Goal: Download file/media

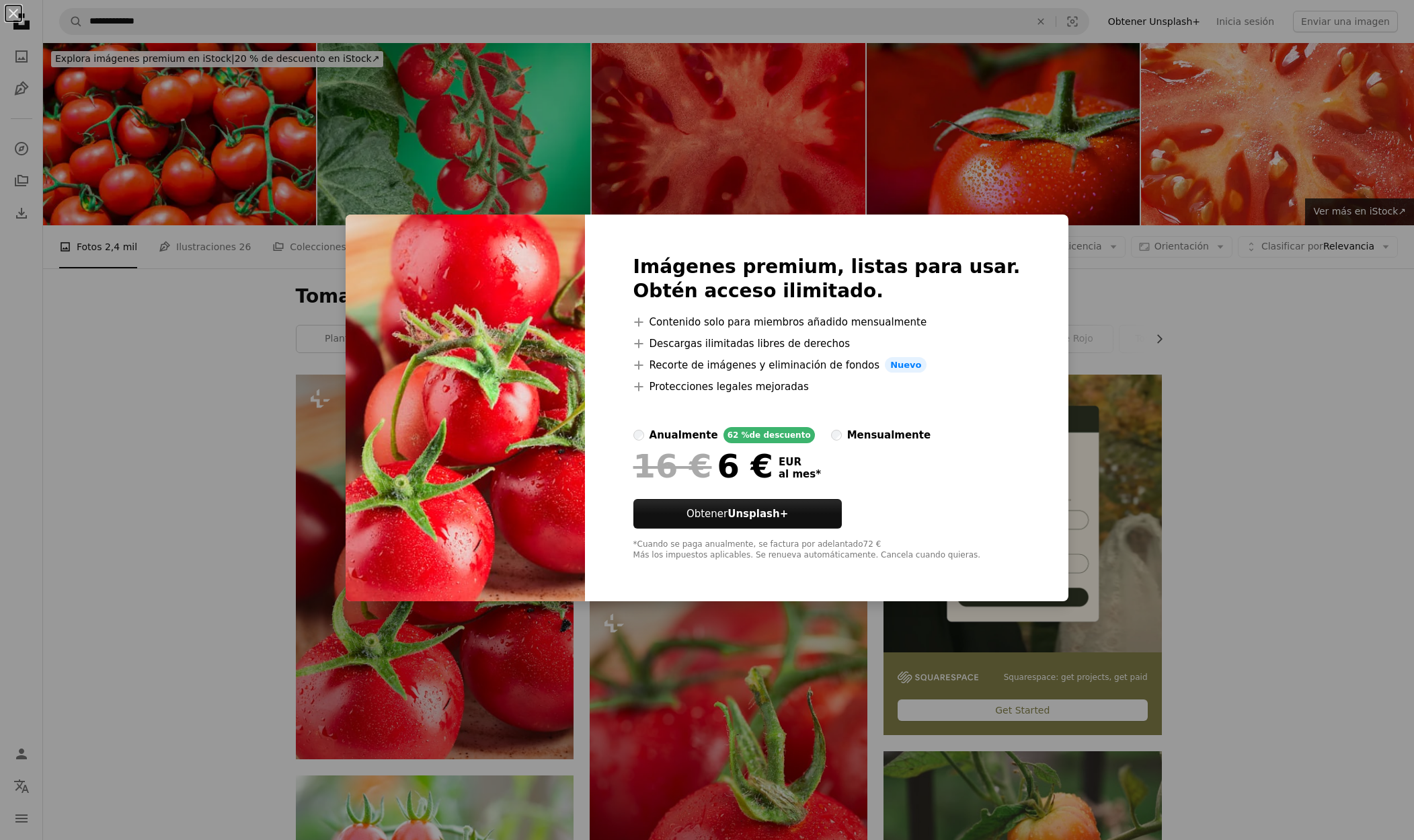
click at [1236, 353] on div "An X shape Imágenes premium, listas para usar. Obtén acceso ilimitado. A plus s…" at bounding box center [707, 420] width 1414 height 840
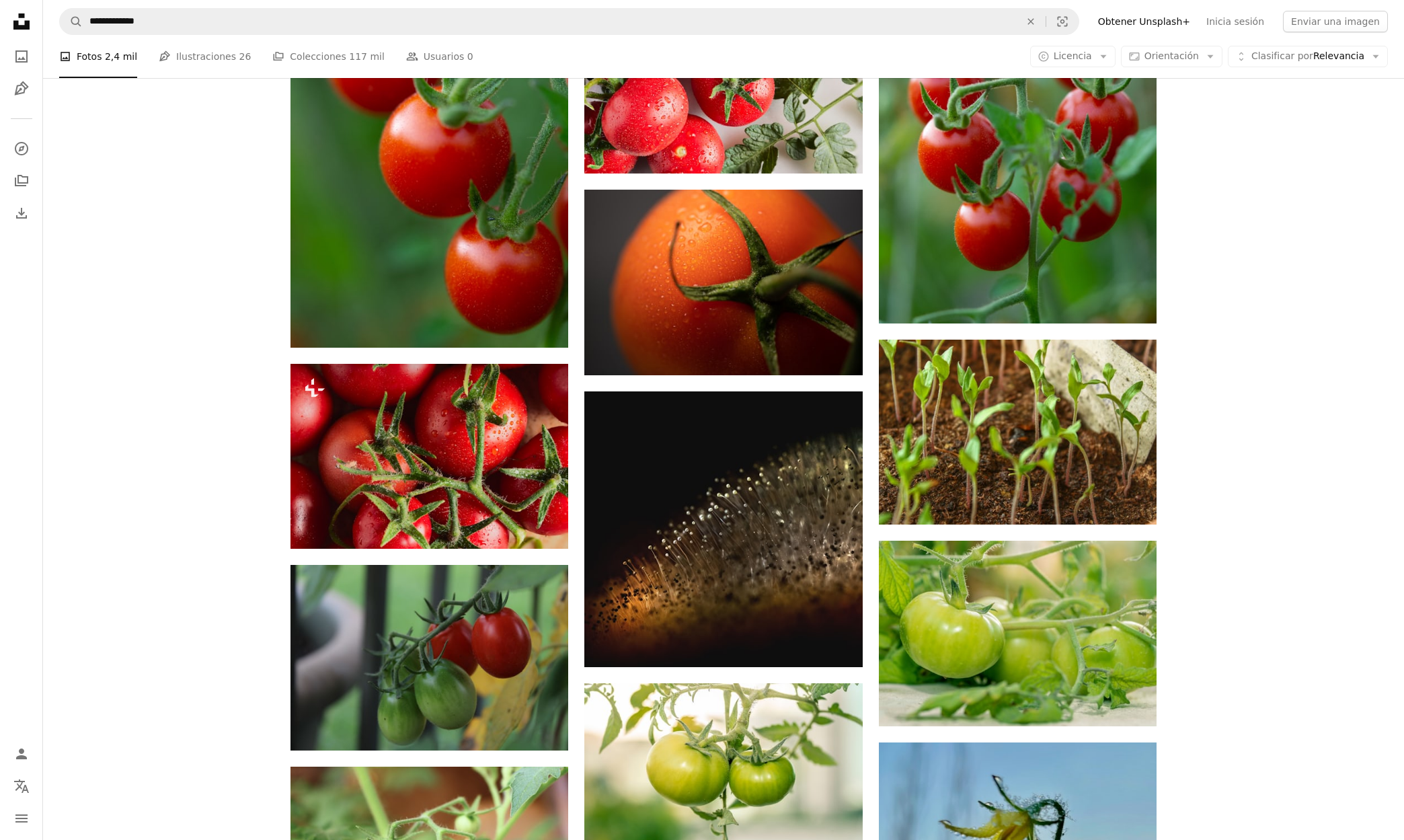
scroll to position [1107, 0]
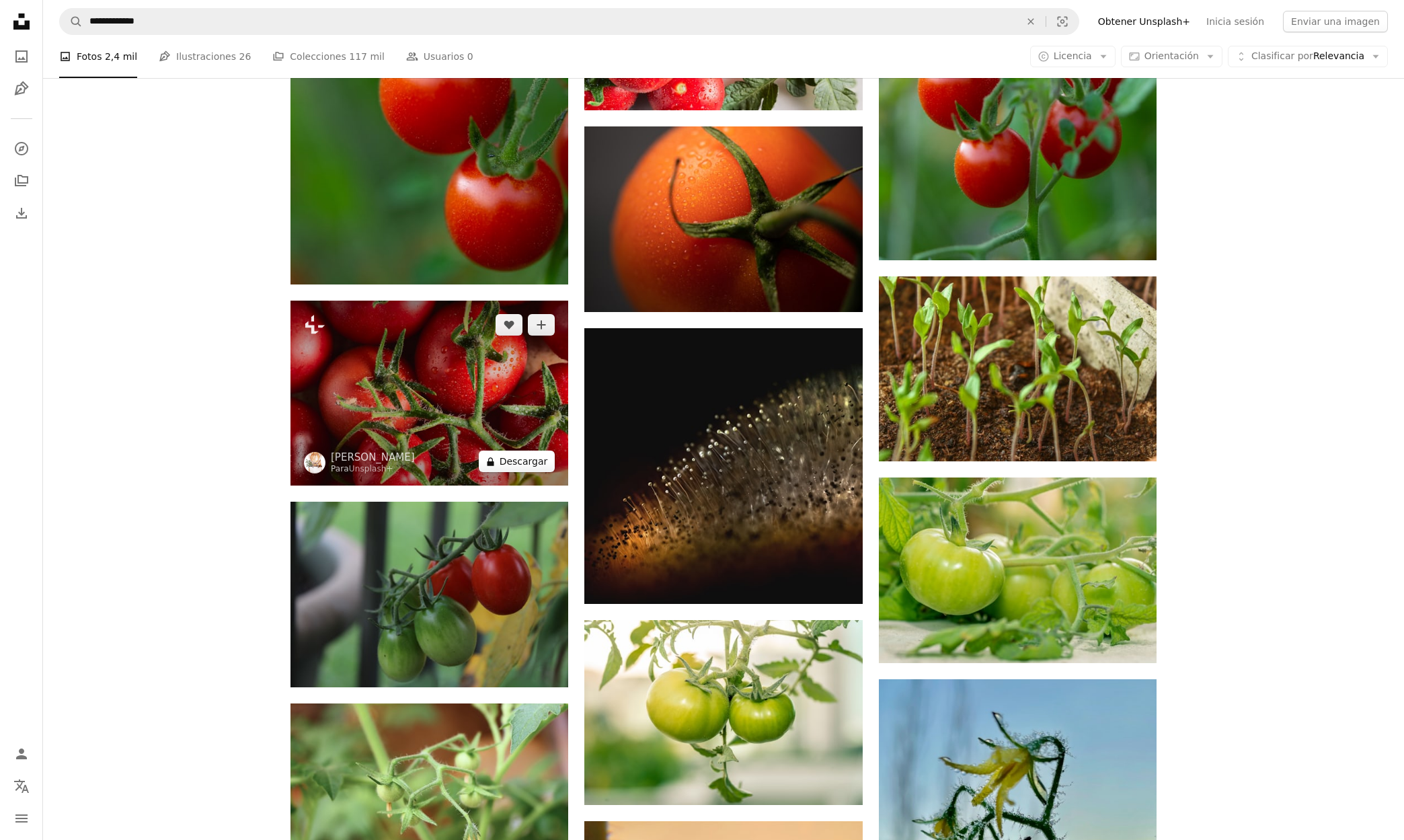
click at [516, 466] on button "A lock Descargar" at bounding box center [517, 462] width 76 height 22
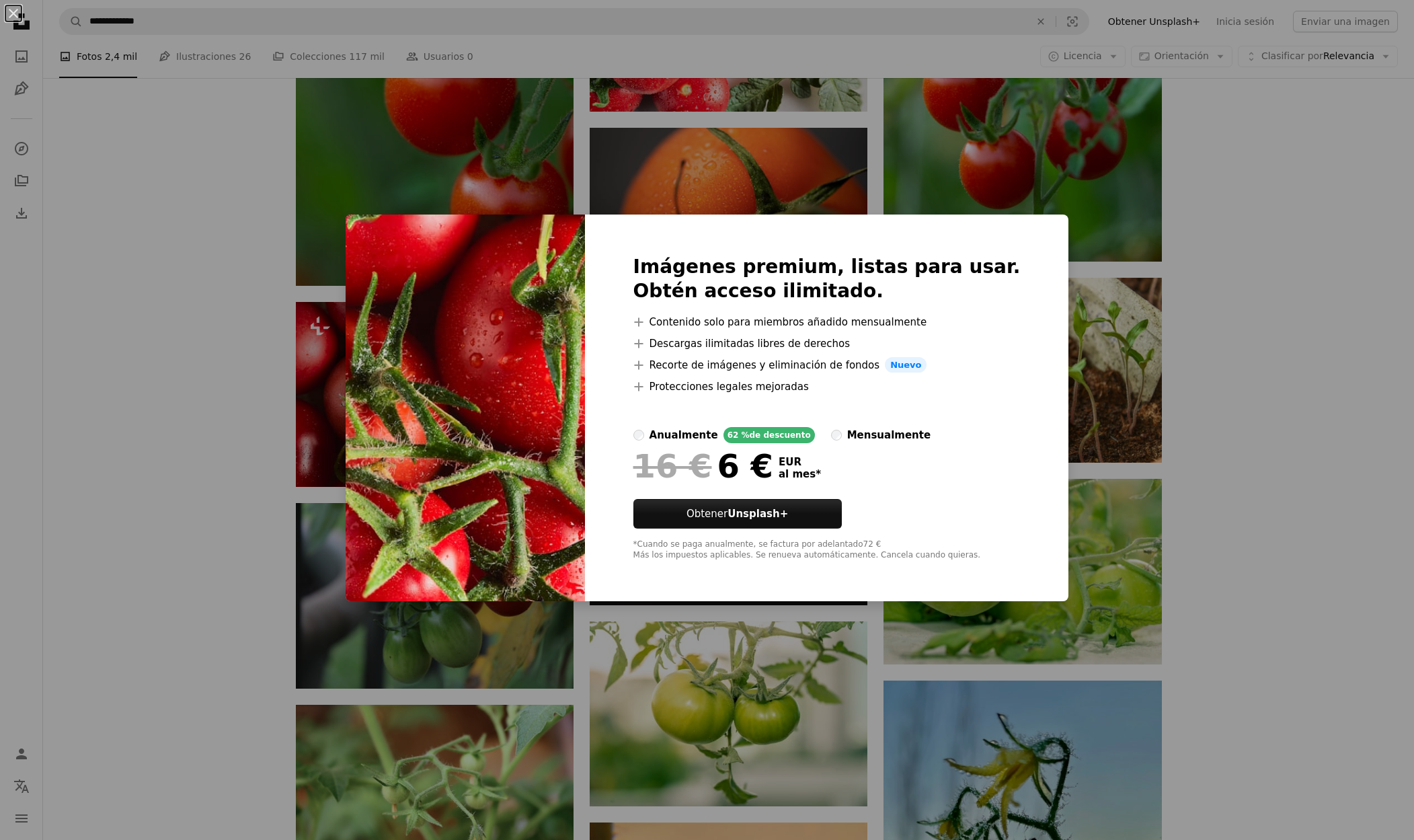
click at [270, 404] on div "An X shape Imágenes premium, listas para usar. Obtén acceso ilimitado. A plus s…" at bounding box center [707, 420] width 1414 height 840
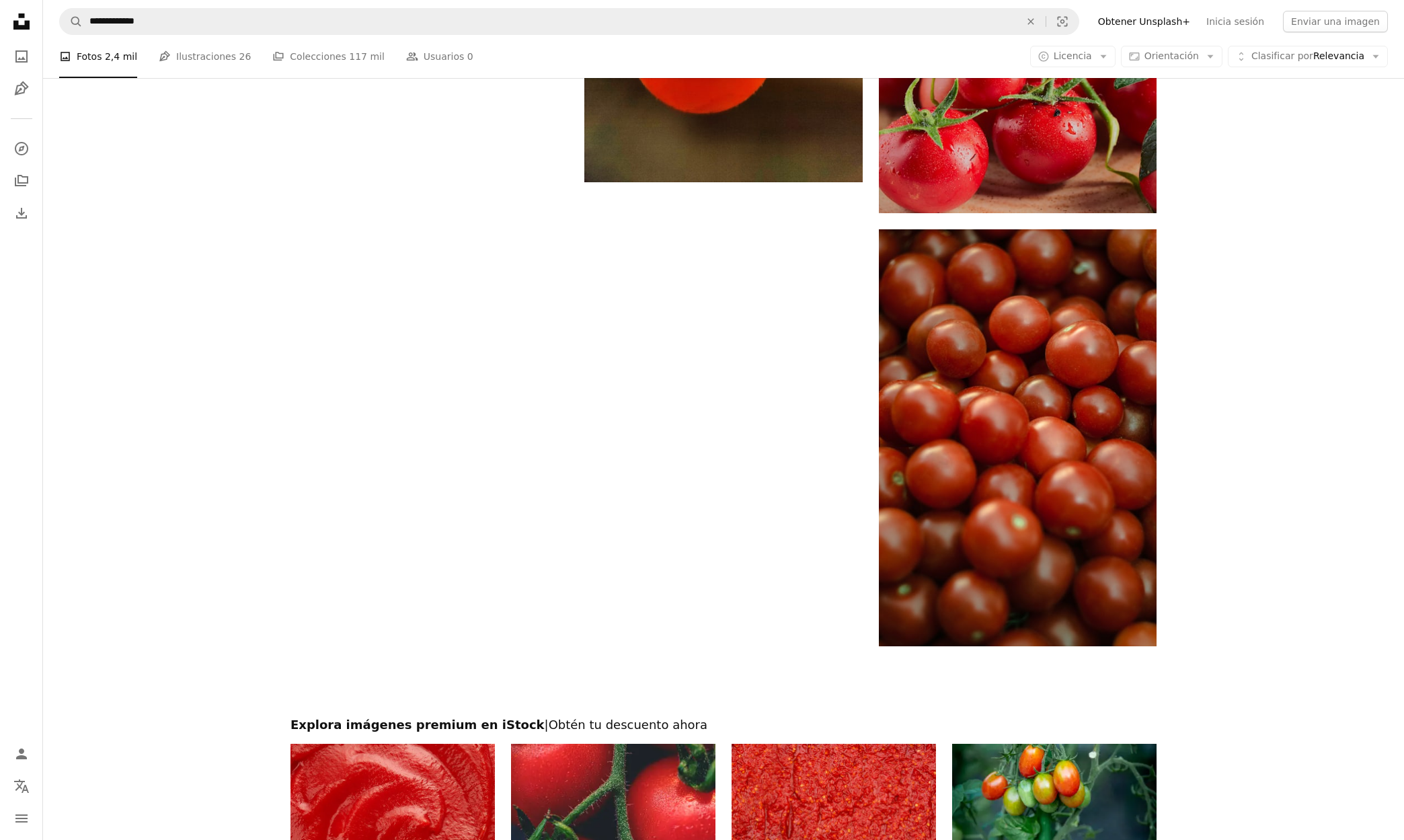
scroll to position [2153, 0]
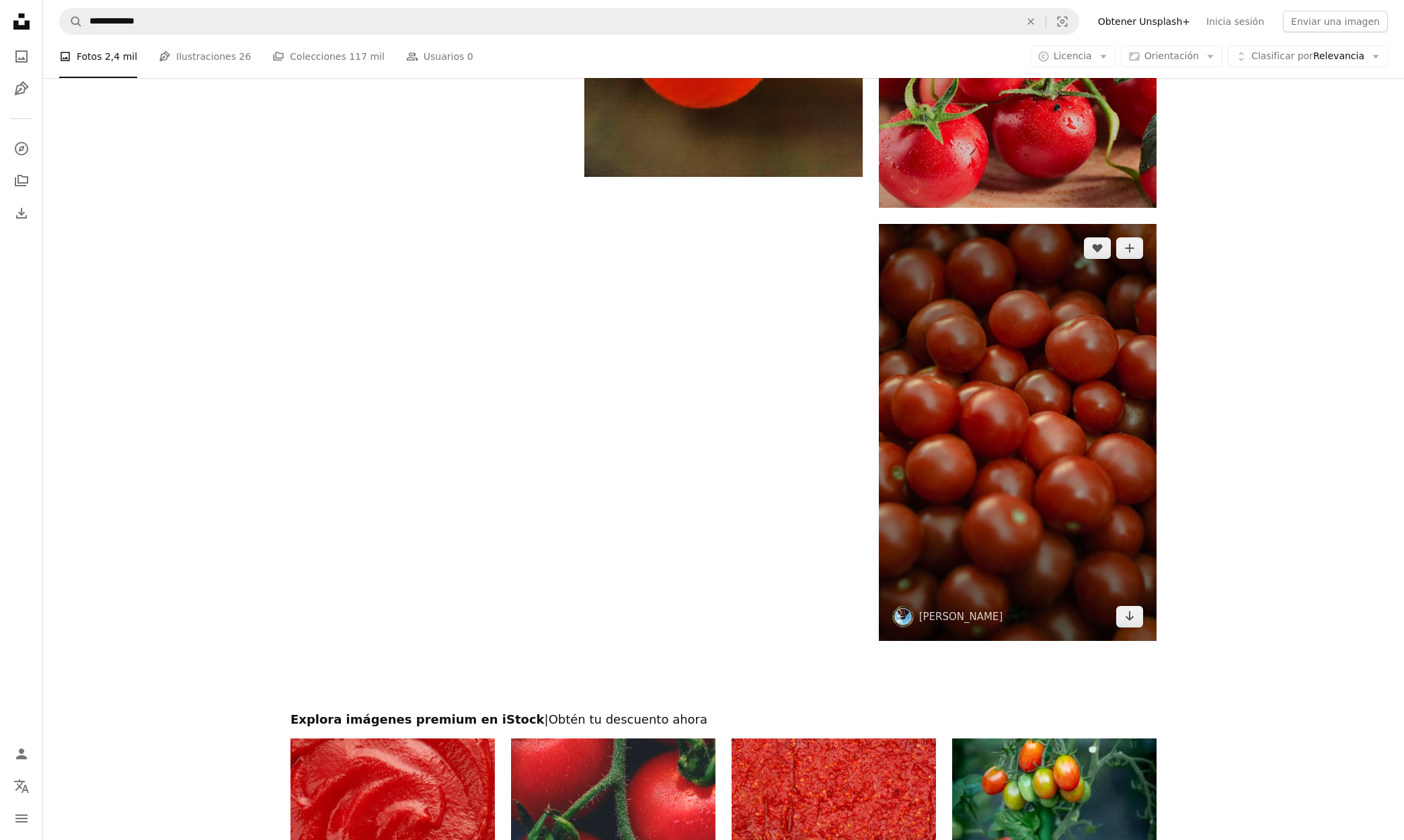
click at [1099, 476] on img at bounding box center [1018, 432] width 278 height 416
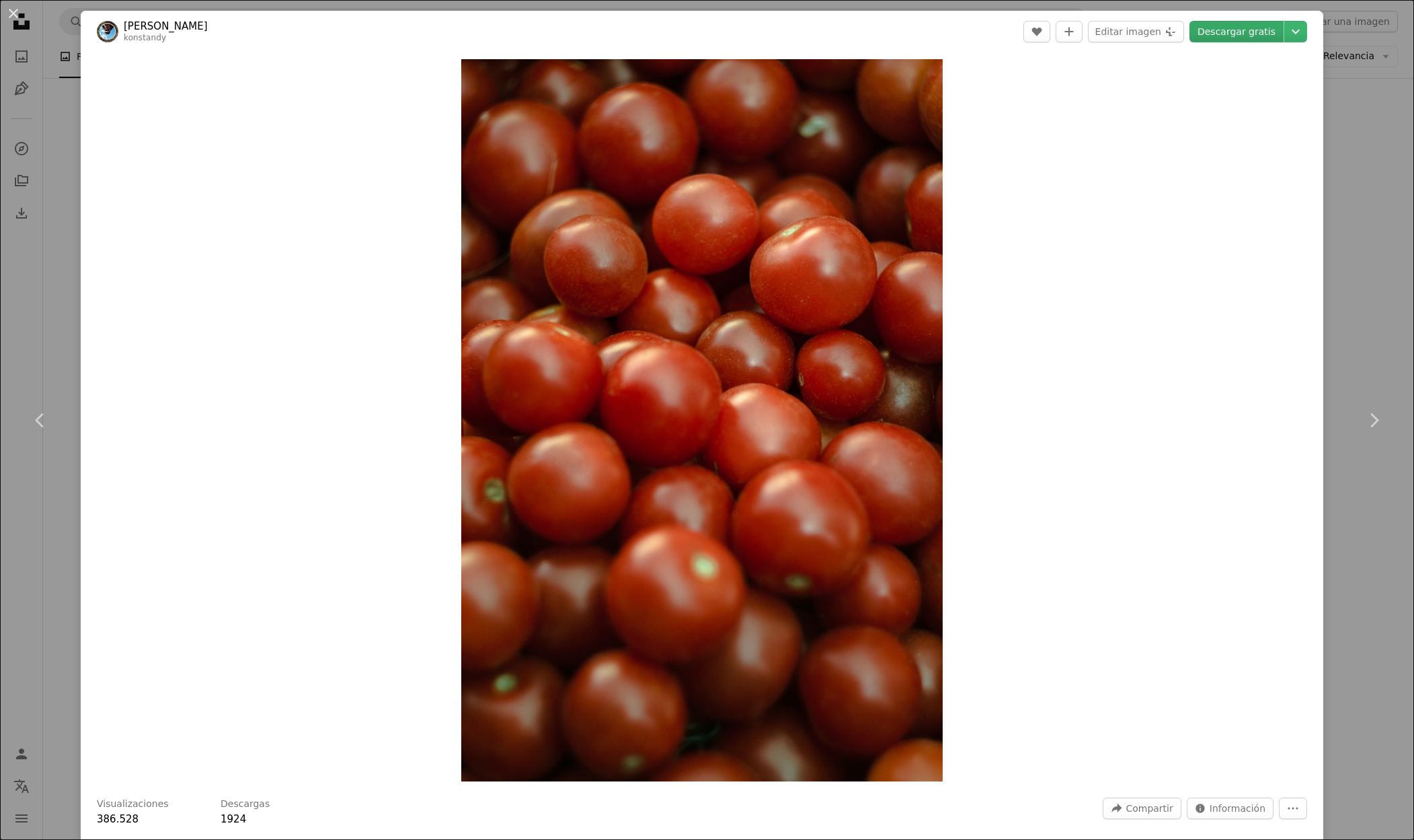
click at [1248, 27] on link "Descargar gratis" at bounding box center [1236, 32] width 94 height 22
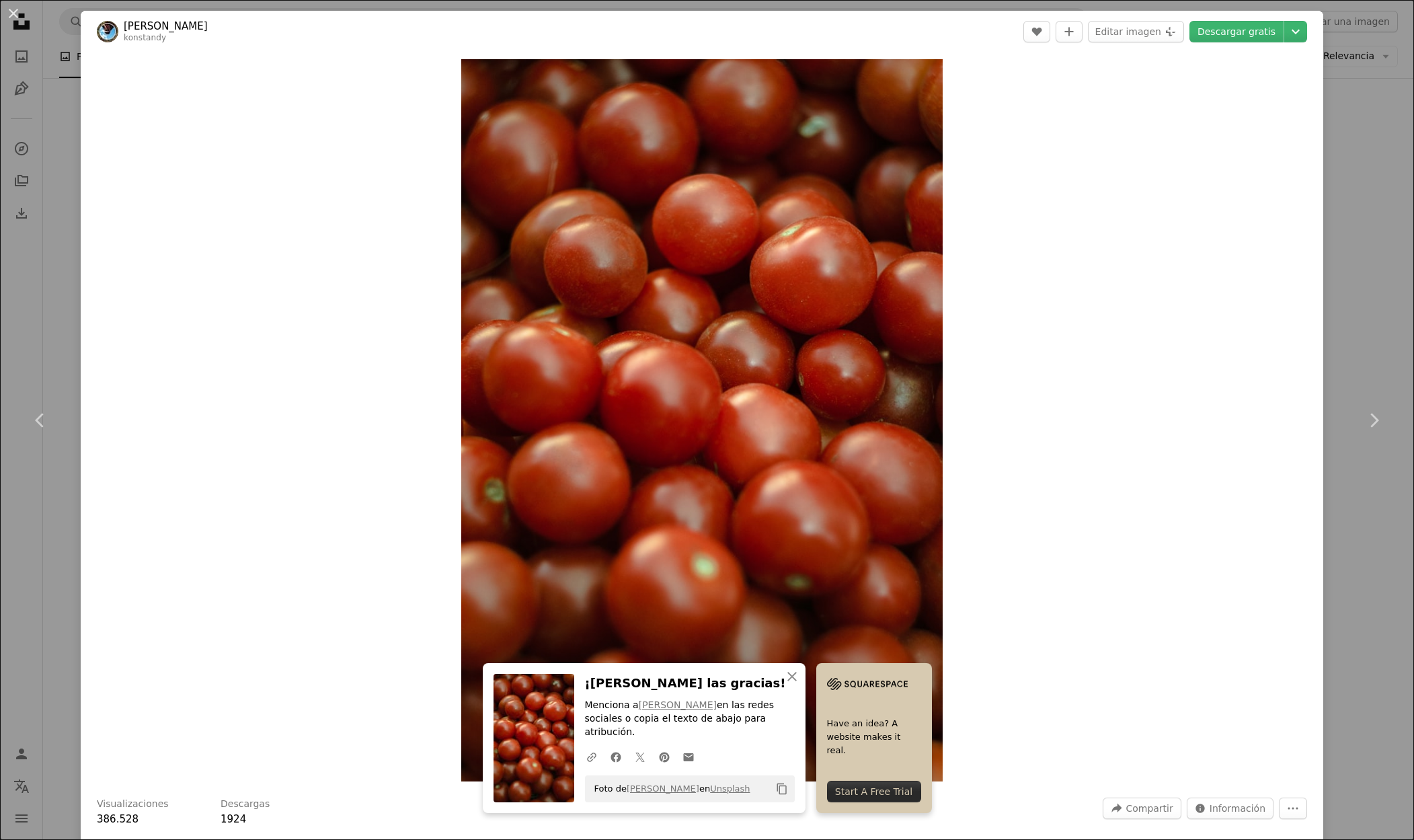
click at [1363, 68] on div "An X shape Chevron left Chevron right An X shape Cerrar ¡[PERSON_NAME] las grac…" at bounding box center [707, 420] width 1414 height 840
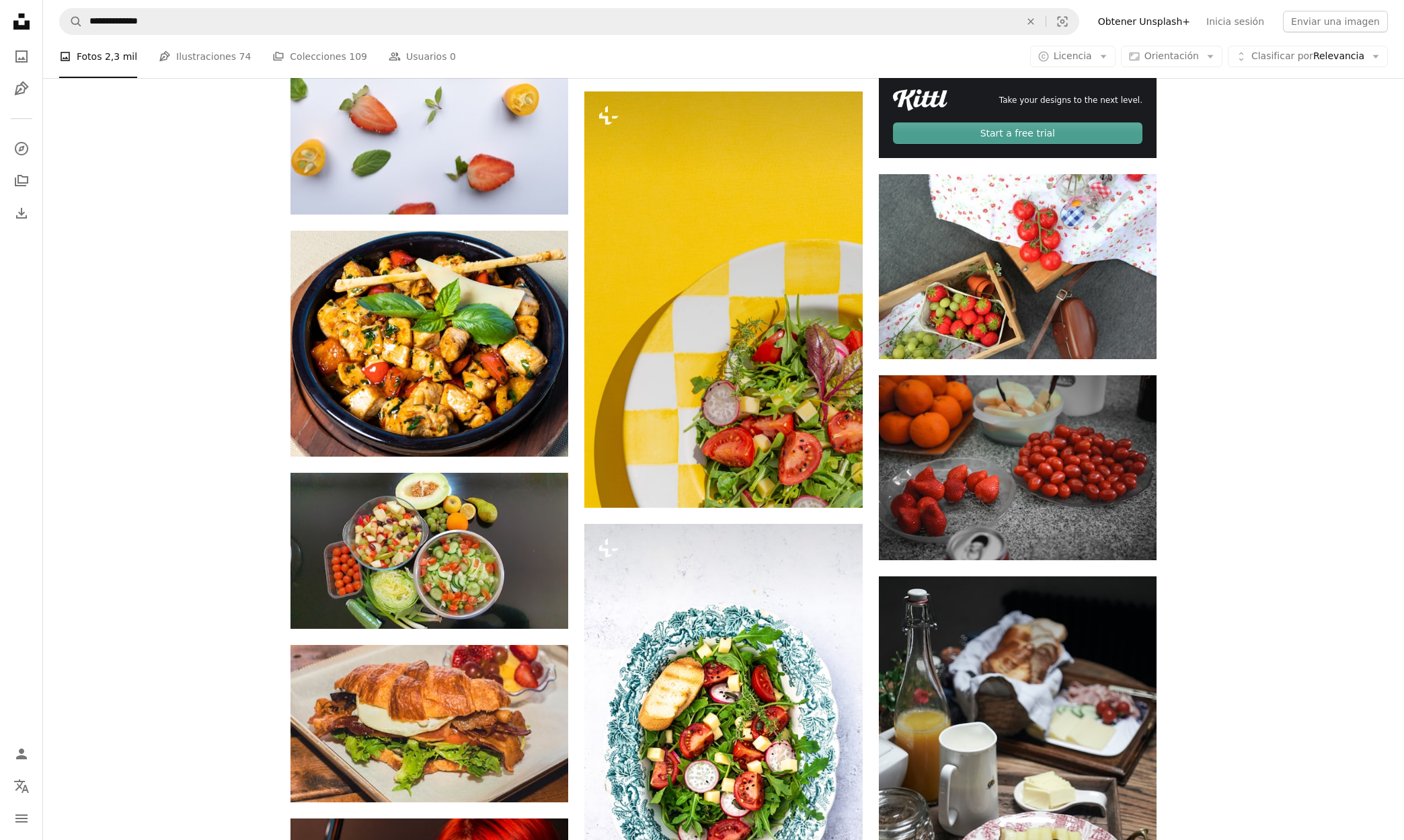
scroll to position [571, 0]
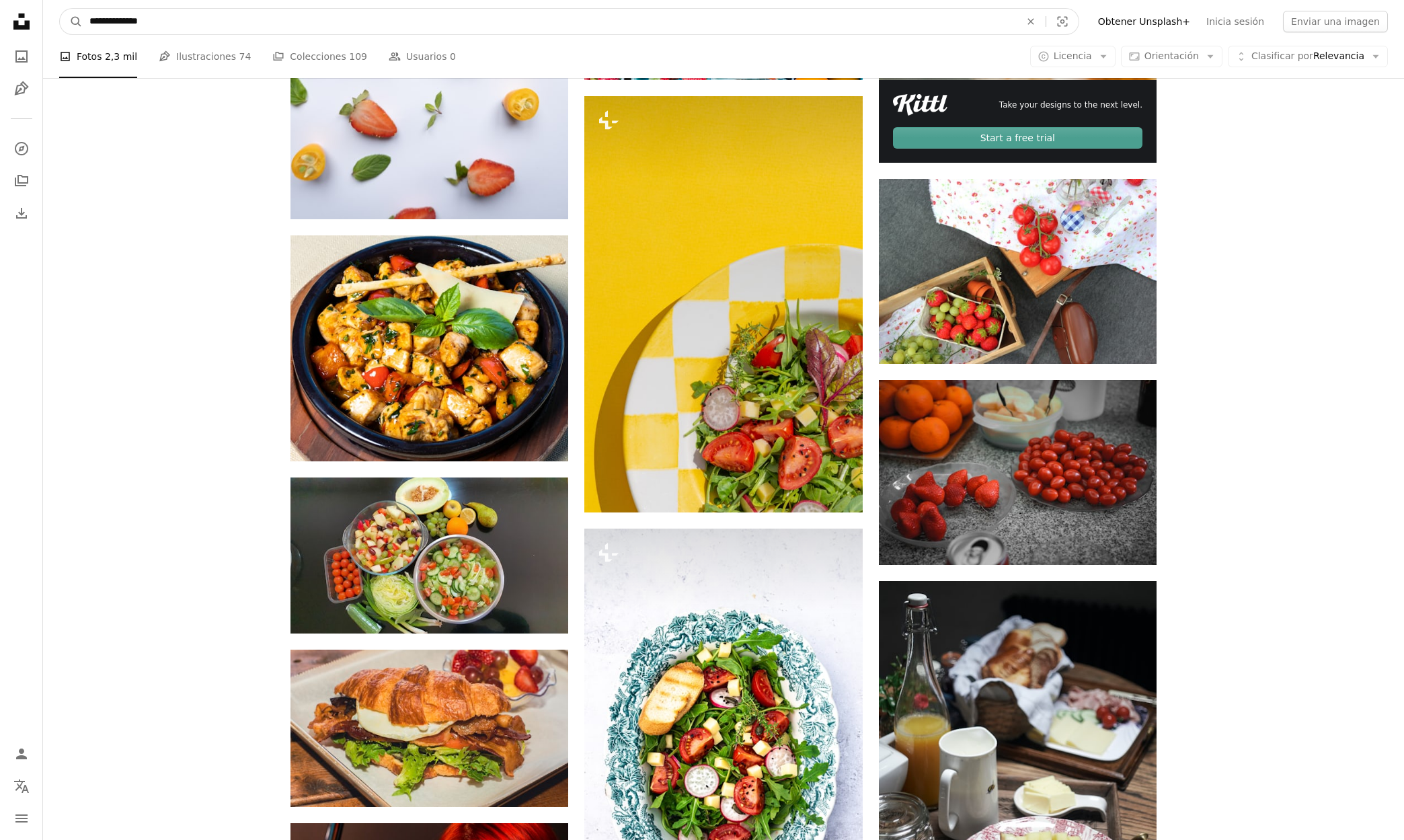
drag, startPoint x: 184, startPoint y: 26, endPoint x: 23, endPoint y: 16, distance: 161.3
type input "**********"
click at [60, 9] on button "A magnifying glass" at bounding box center [71, 21] width 23 height 26
